Goal: Task Accomplishment & Management: Manage account settings

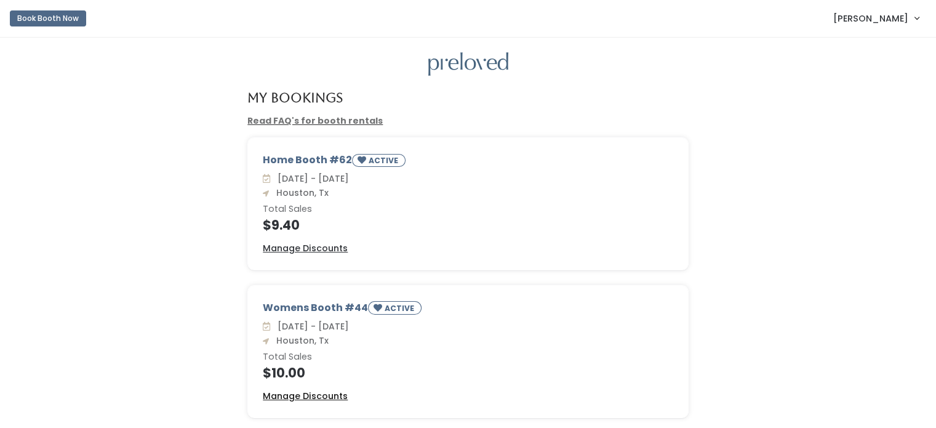
click at [323, 392] on u "Manage Discounts" at bounding box center [305, 396] width 85 height 12
click at [313, 396] on u "Manage Discounts" at bounding box center [305, 396] width 85 height 12
click at [316, 247] on u "Manage Discounts" at bounding box center [305, 248] width 85 height 12
click at [556, 118] on div "Read FAQ's for booth rentals" at bounding box center [468, 120] width 456 height 13
